Goal: Information Seeking & Learning: Understand process/instructions

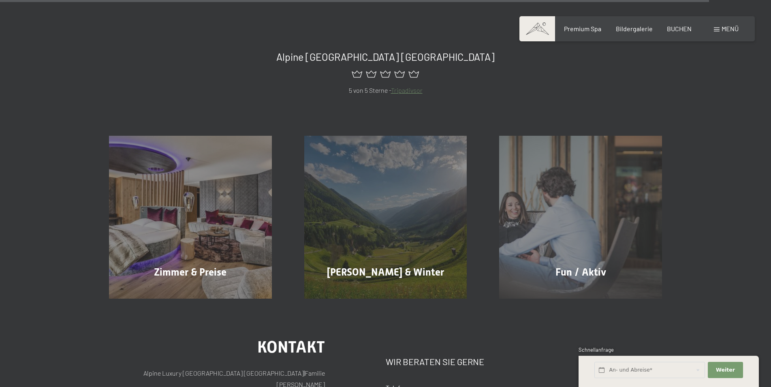
scroll to position [3672, 0]
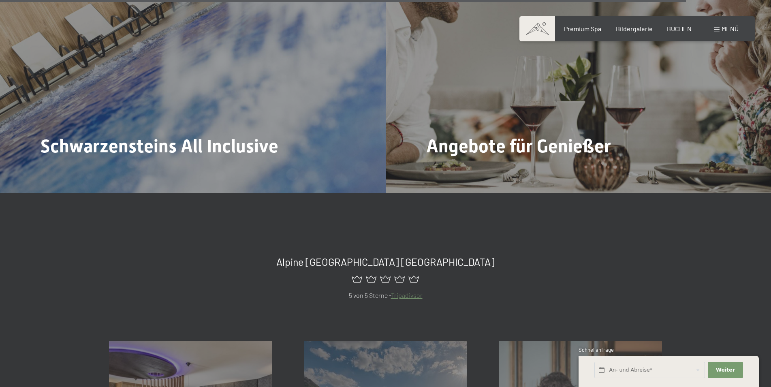
click at [734, 29] on span "Menü" at bounding box center [730, 29] width 17 height 8
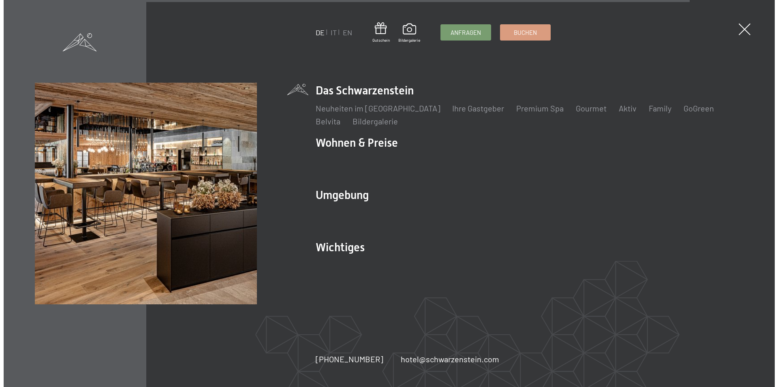
scroll to position [3689, 0]
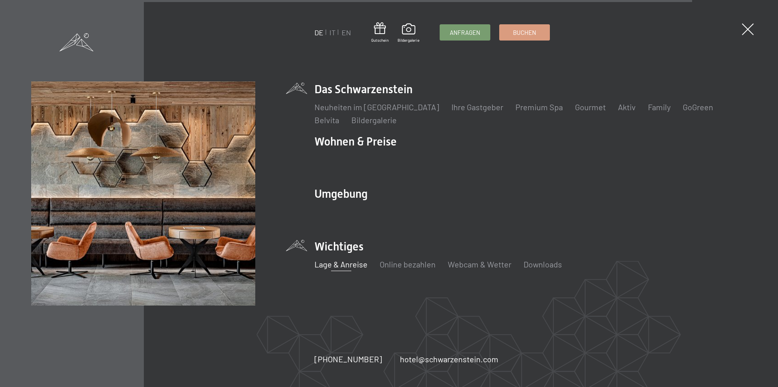
click at [336, 267] on link "Lage & Anreise" at bounding box center [341, 264] width 53 height 10
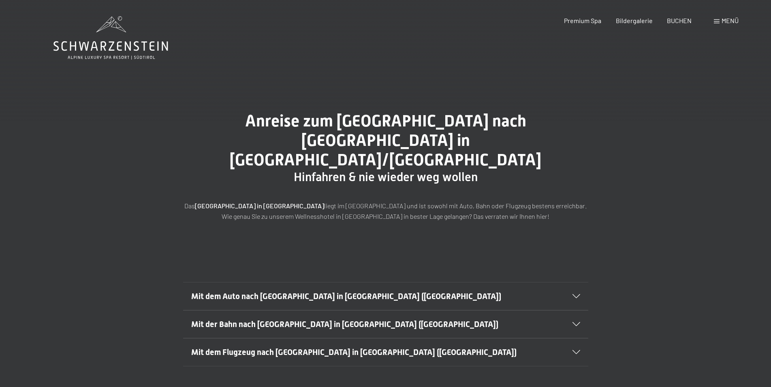
click at [319, 291] on span "Mit dem Auto nach Luttach in Südtirol (Italien)" at bounding box center [346, 296] width 310 height 10
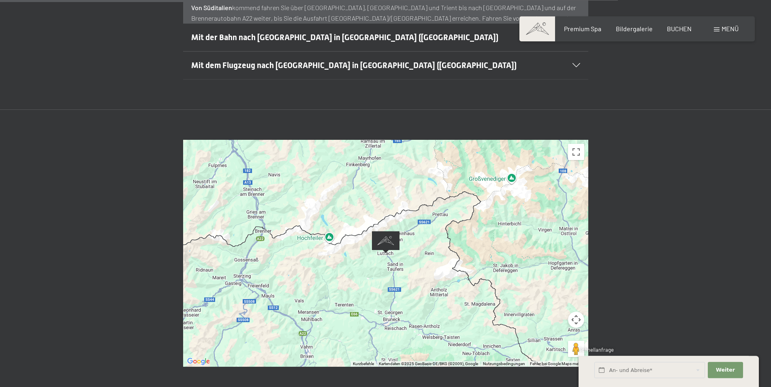
scroll to position [496, 0]
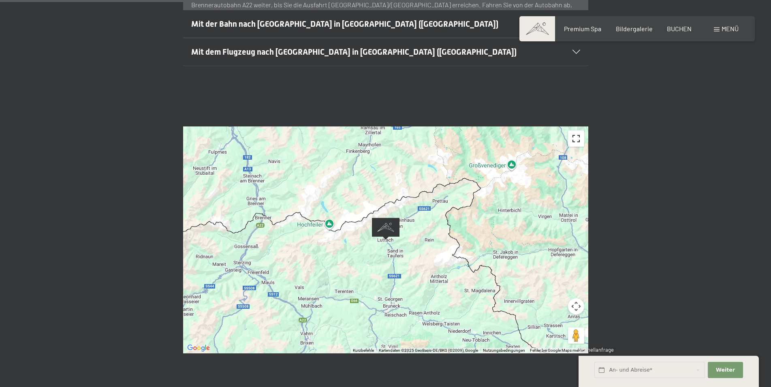
click at [575, 131] on button "Vollbildansicht ein/aus" at bounding box center [576, 139] width 16 height 16
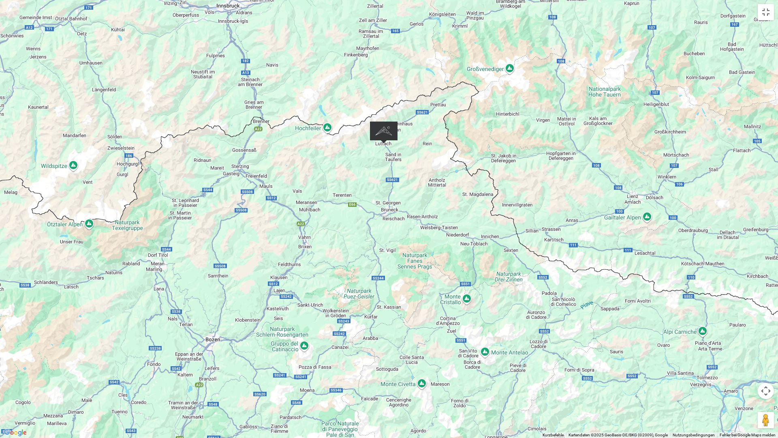
drag, startPoint x: 428, startPoint y: 385, endPoint x: 423, endPoint y: 309, distance: 76.8
click at [423, 309] on div at bounding box center [389, 219] width 778 height 438
click at [394, 111] on div at bounding box center [389, 219] width 778 height 438
click at [383, 136] on img "Alpine Luxury SPA Resort SCHWARZENSTEIN" at bounding box center [383, 132] width 28 height 22
click at [768, 10] on button "Vollbildansicht ein/aus" at bounding box center [766, 12] width 16 height 16
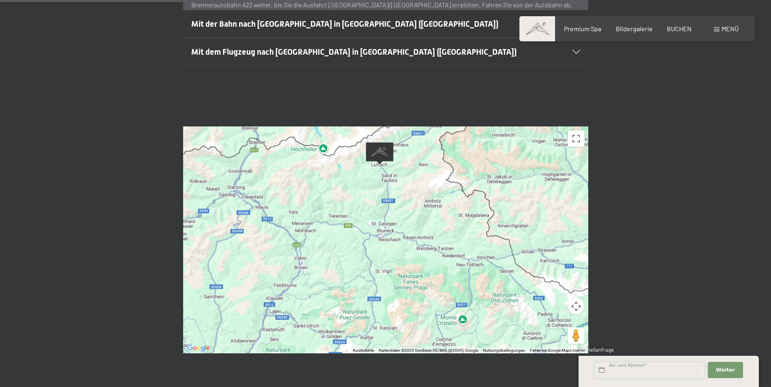
click at [614, 369] on input "text" at bounding box center [650, 370] width 111 height 17
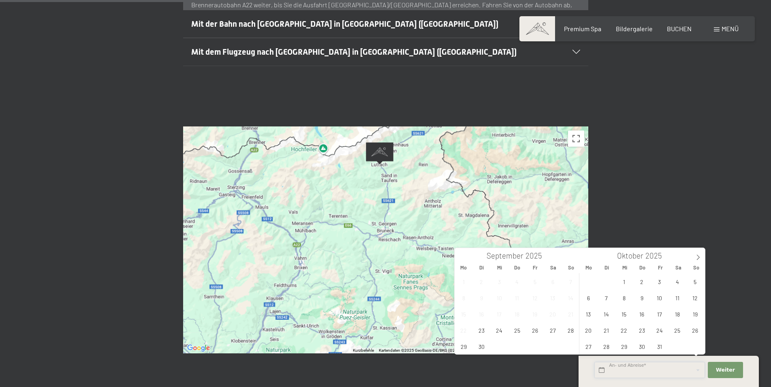
click at [614, 369] on input "text" at bounding box center [650, 370] width 111 height 17
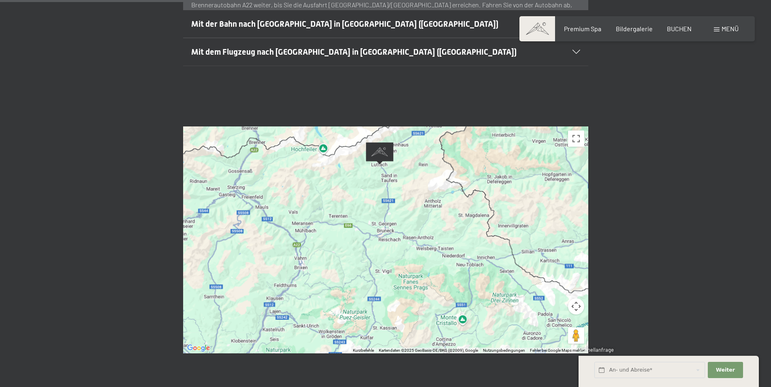
click at [696, 121] on div "← Nach links → Nach rechts ↑ Nach oben ↓ Nach unten + Heranzoomen - Herauszoome…" at bounding box center [385, 240] width 771 height 288
